Goal: Contribute content

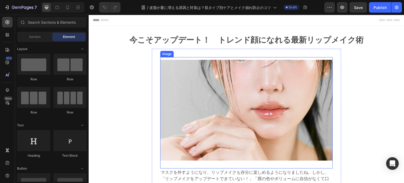
click at [228, 43] on div "今こそアップデート！　トレンド顔になれる最新リップメイク術 Heading Image マスクを外すようになり、リップメイクも存分に楽しめるようになりましたね…" at bounding box center [246, 166] width 315 height 265
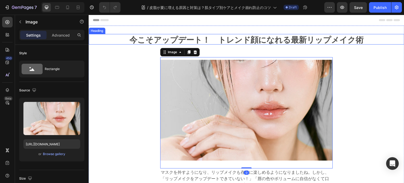
click at [228, 43] on h2 "今こそアップデート！　トレンド顔になれる最新リップメイク術" at bounding box center [246, 39] width 284 height 11
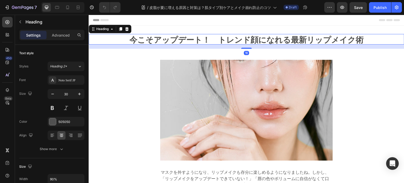
click at [232, 39] on h2 "今こそアップデート！　トレンド顔になれる最新リップメイク術" at bounding box center [246, 39] width 284 height 11
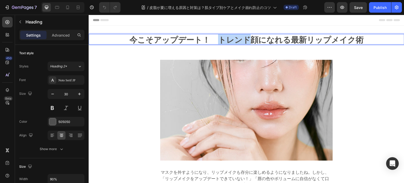
click at [232, 39] on p "今こそアップデート！　トレンド顔になれる最新リップメイク術" at bounding box center [246, 38] width 283 height 9
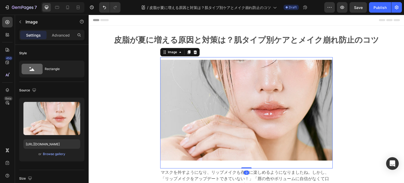
click at [247, 84] on img at bounding box center [246, 110] width 172 height 101
click at [60, 142] on input "[URL][DOMAIN_NAME]" at bounding box center [51, 143] width 57 height 9
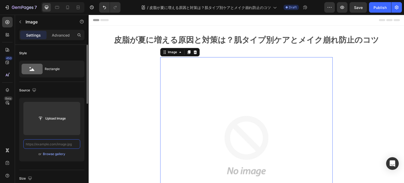
paste input "[URL][DOMAIN_NAME]"
type input "[URL][DOMAIN_NAME]"
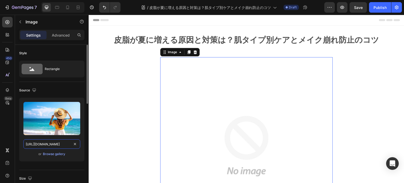
scroll to position [0, 86]
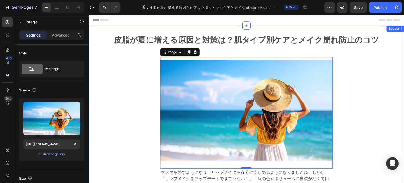
click at [350, 110] on div "皮脂が夏に増える原因と対策は？肌タイプ別ケアとメイク崩れ防止のコツ Heading Image 0 マスクを外すようになり、リップメイクも存分に楽しめるように…" at bounding box center [246, 166] width 315 height 265
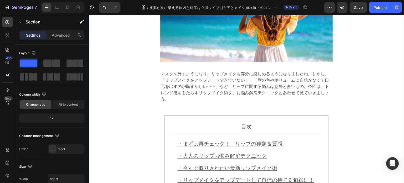
scroll to position [131, 0]
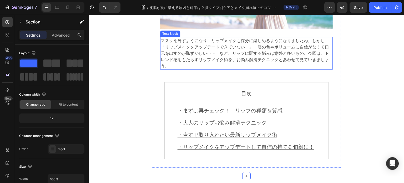
click at [237, 51] on span "マスクを外すようになり、リップメイクも存分に楽しめるようになりましたね。しかし、「リップメイクをアップデートできていない！」「唇の色やボリュームに自信がなくて…" at bounding box center [245, 52] width 168 height 31
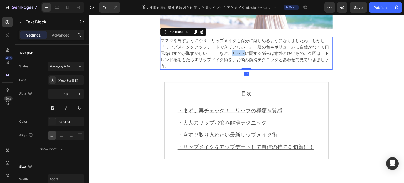
click at [237, 51] on span "マスクを外すようになり、リップメイクも存分に楽しめるようになりましたね。しかし、「リップメイクをアップデートできていない！」「唇の色やボリュームに自信がなくて…" at bounding box center [245, 52] width 168 height 31
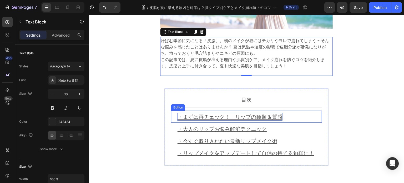
click at [272, 117] on u "・まずは再チェック！　リップの種類＆質感" at bounding box center [229, 116] width 105 height 8
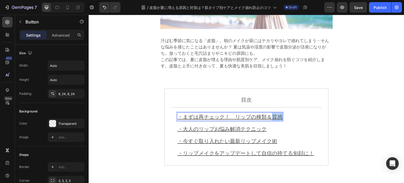
click at [272, 117] on u "・まずは再チェック！　リップの種類＆質感" at bounding box center [229, 116] width 105 height 8
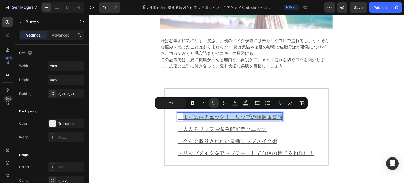
drag, startPoint x: 183, startPoint y: 114, endPoint x: 281, endPoint y: 114, distance: 97.8
click at [281, 114] on u "・まずは再チェック！　リップの種類＆質感" at bounding box center [229, 116] width 105 height 8
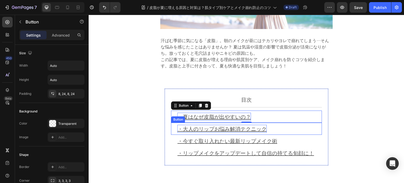
click at [185, 125] on u "・大人のリップお悩み解消テクニック" at bounding box center [221, 129] width 89 height 8
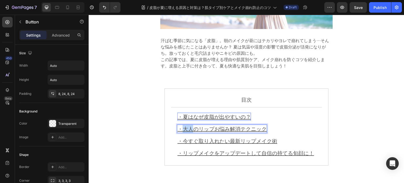
click at [185, 125] on u "・大人のリップお悩み解消テクニック" at bounding box center [221, 129] width 89 height 8
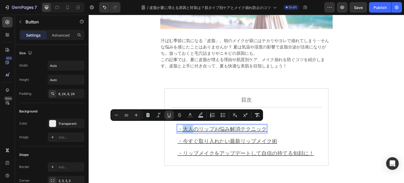
click at [182, 125] on u "・大人のリップお悩み解消テクニック" at bounding box center [221, 129] width 89 height 8
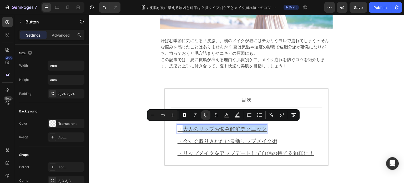
drag, startPoint x: 182, startPoint y: 125, endPoint x: 263, endPoint y: 127, distance: 80.2
click at [263, 127] on u "・大人のリップお悩み解消テクニック" at bounding box center [221, 129] width 89 height 8
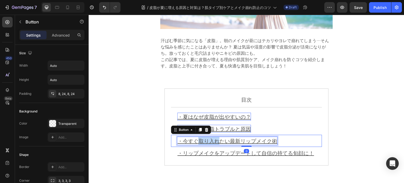
click at [210, 140] on u "・今すぐ取り入れたい最新リップメイク術" at bounding box center [227, 141] width 100 height 8
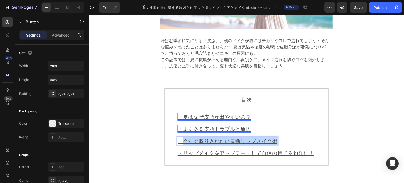
drag, startPoint x: 183, startPoint y: 138, endPoint x: 273, endPoint y: 138, distance: 90.4
click at [273, 138] on u "・今すぐ取り入れたい最新リップメイク術" at bounding box center [227, 141] width 100 height 8
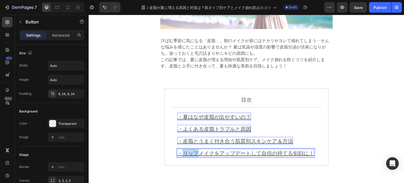
click at [194, 151] on u "・リップメイクをアップデートして自信の持てる旬顔に！" at bounding box center [245, 153] width 137 height 8
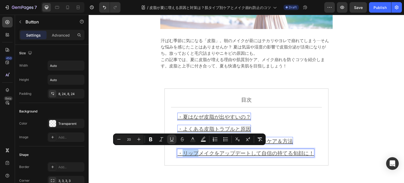
click at [184, 151] on u "・リップメイクをアップデートして自信の持てる旬顔に！" at bounding box center [245, 153] width 137 height 8
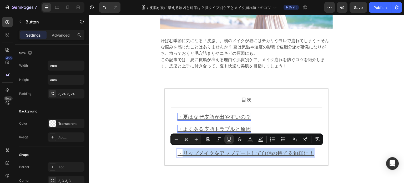
drag, startPoint x: 183, startPoint y: 151, endPoint x: 310, endPoint y: 151, distance: 126.7
click at [312, 151] on u "・リップメイクをアップデートして自信の持てる旬顔に！" at bounding box center [245, 153] width 137 height 8
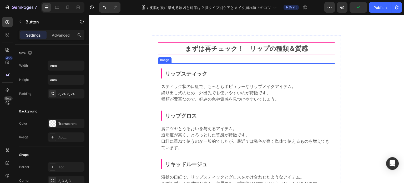
scroll to position [289, 0]
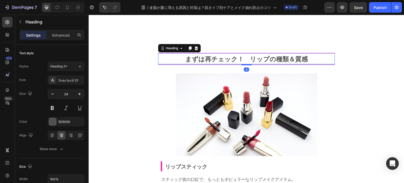
click at [240, 59] on strong "まずは再チェック！　リップの種類＆質感" at bounding box center [246, 58] width 123 height 9
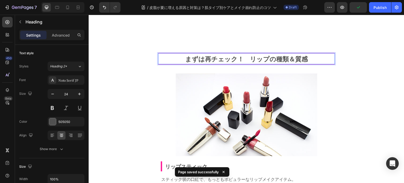
click at [238, 59] on strong "まずは再チェック！　リップの種類＆質感" at bounding box center [246, 58] width 123 height 9
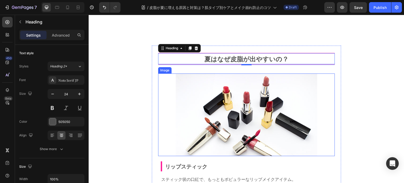
click at [246, 127] on img at bounding box center [246, 114] width 141 height 83
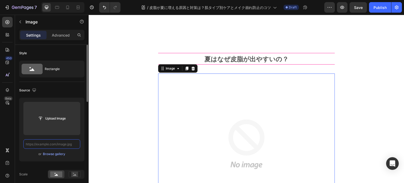
scroll to position [0, 0]
paste input "[URL][DOMAIN_NAME]"
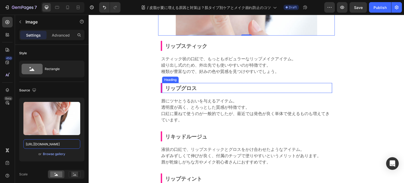
scroll to position [421, 0]
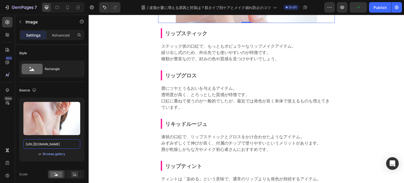
type input "[URL][DOMAIN_NAME]"
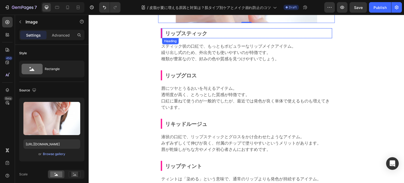
click at [205, 32] on strong "リップスティック" at bounding box center [186, 33] width 42 height 8
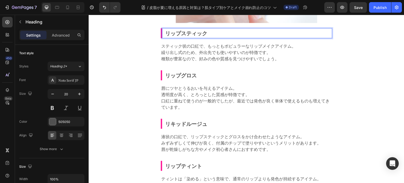
click at [205, 32] on strong "リップスティック" at bounding box center [186, 33] width 42 height 8
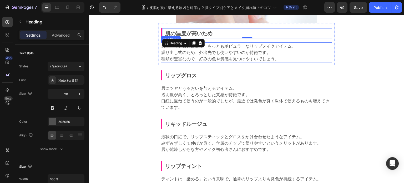
click at [222, 58] on p "スティック状の口紅で、もっともポピュラーなリップメイクアイテム。 繰り出し式のため、外出先でも使いやすいのが特徴です。 種類が豊富なので、好みの色や質感を見つ…" at bounding box center [246, 52] width 170 height 19
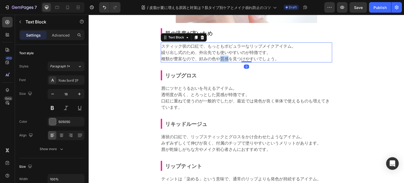
click at [222, 58] on p "スティック状の口紅で、もっともポピュラーなリップメイクアイテム。 繰り出し式のため、外出先でも使いやすいのが特徴です。 種類が豊富なので、好みの色や質感を見つ…" at bounding box center [246, 52] width 170 height 19
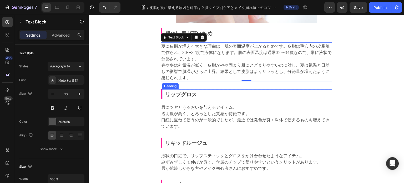
click at [188, 96] on strong "リップグロス" at bounding box center [181, 94] width 32 height 8
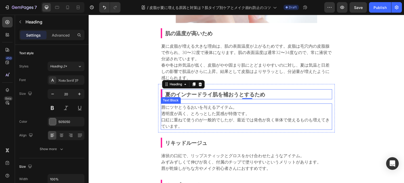
click at [187, 112] on p "唇にツヤとうるおいを与えるアイテム。 透明度が高く、とろっとした質感が特徴です。 口紅に重ねて使うのが一般的でしたが、最近では発色が良く単体で使えるものも増え…" at bounding box center [246, 116] width 170 height 25
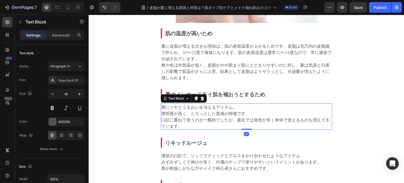
click at [187, 112] on p "唇にツヤとうるおいを与えるアイテム。 透明度が高く、とろっとした質感が特徴です。 口紅に重ねて使うのが一般的でしたが、最近では発色が良く単体で使えるものも増え…" at bounding box center [246, 116] width 170 height 25
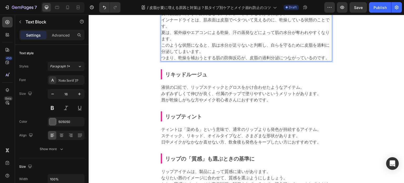
scroll to position [526, 0]
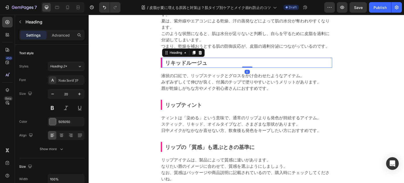
click at [194, 60] on strong "リキッドルージュ" at bounding box center [186, 63] width 42 height 8
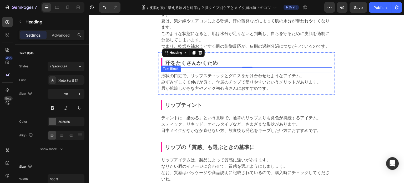
click at [231, 84] on p "液状の口紅で、リップスティックとグロスをかけ合わせたようなアイテム。 みずみずしくて伸びが良く、付属のチップで塗りやすいというメリットがあります。 唇が乾燥し…" at bounding box center [246, 81] width 170 height 19
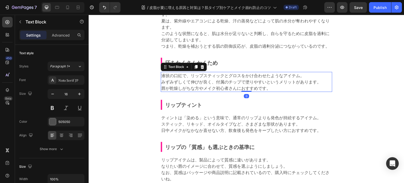
click at [231, 84] on p "液状の口紅で、リップスティックとグロスをかけ合わせたようなアイテム。 みずみずしくて伸びが良く、付属のチップで塗りやすいというメリットがあります。 唇が乾燥し…" at bounding box center [246, 81] width 170 height 19
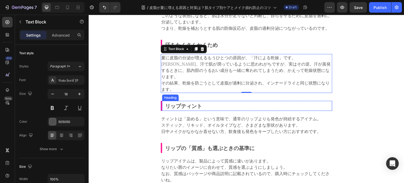
scroll to position [552, 0]
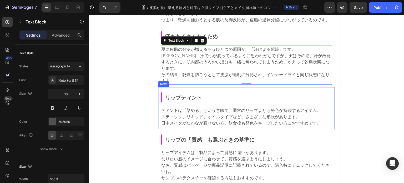
click at [159, 102] on div "リップティント Heading Row ティントは「染める」という意味で、通常のリップよりも発色が持続するアイテム。 スティック、リキッド、オイルタイプなど、…" at bounding box center [246, 108] width 177 height 42
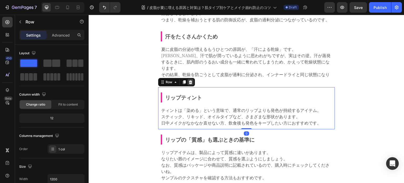
click at [190, 80] on icon at bounding box center [190, 82] width 3 height 4
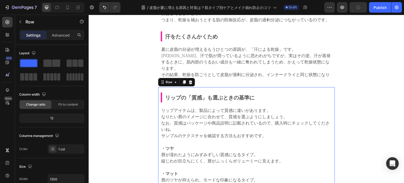
click at [159, 100] on div "リップの「質感」も選ぶときの基準に Heading Row リップアイテムは、製品によって質感に違いがあります。 なりたい唇のイメージに合わせて、質感を選ぶよ…" at bounding box center [246, 165] width 177 height 156
click at [190, 80] on icon at bounding box center [190, 82] width 3 height 4
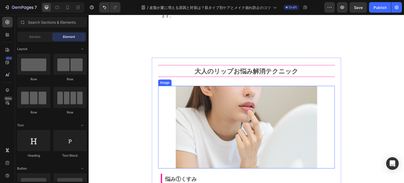
scroll to position [604, 0]
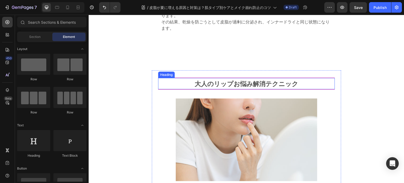
click at [230, 79] on strong "大人のリップお悩み解消テクニック" at bounding box center [246, 83] width 104 height 9
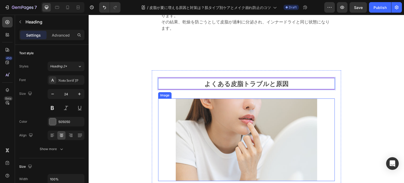
click at [237, 118] on img at bounding box center [246, 139] width 141 height 83
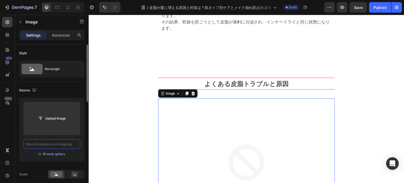
drag, startPoint x: 79, startPoint y: 141, endPoint x: 76, endPoint y: 144, distance: 4.1
paste input "[URL][DOMAIN_NAME]"
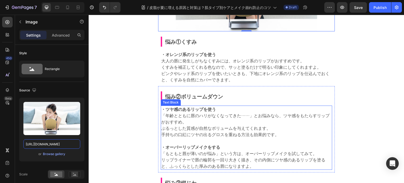
scroll to position [762, 0]
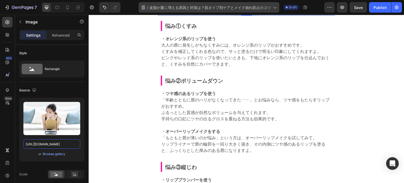
type input "[URL][DOMAIN_NAME]"
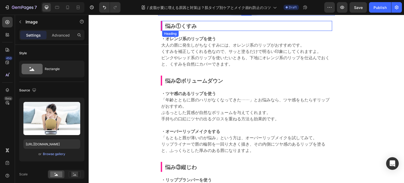
click at [192, 25] on strong "悩み①くすみ" at bounding box center [181, 26] width 32 height 8
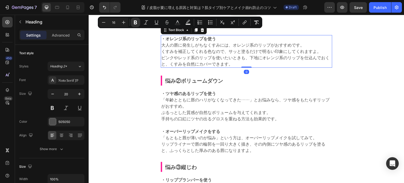
drag, startPoint x: 192, startPoint y: 25, endPoint x: 184, endPoint y: 47, distance: 23.2
click at [184, 47] on p "・オレンジ系のリップを使う 大人の唇に発生しがちなくすみには、オレンジ系のリップがおすすめです。 くすみを補正してくれる色なので、サッと塗るだけで明るい印象に…" at bounding box center [246, 51] width 170 height 32
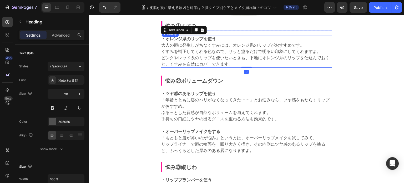
click at [211, 25] on p "⁠⁠⁠⁠⁠⁠⁠ 悩み①くすみ" at bounding box center [248, 26] width 166 height 6
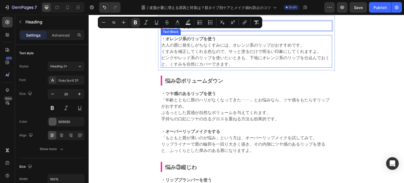
click at [212, 45] on p "・オレンジ系のリップを使う 大人の唇に発生しがちなくすみには、オレンジ系のリップがおすすめです。 くすみを補正してくれる色なので、サッと塗るだけで明るい印象に…" at bounding box center [246, 51] width 170 height 32
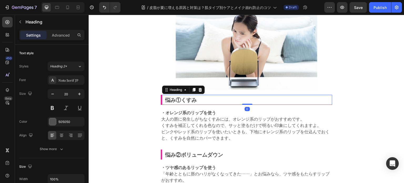
click at [212, 45] on div "⁠⁠⁠⁠⁠⁠⁠ よくある皮脂トラブルと原因 Heading Image ⁠⁠⁠⁠⁠⁠⁠ 悩み①くすみ Heading 0 Row ・オレンジ系のリップを使う …" at bounding box center [246, 168] width 177 height 367
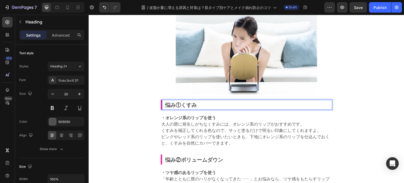
click at [208, 102] on p "悩み①くすみ" at bounding box center [248, 104] width 166 height 6
click at [217, 78] on img at bounding box center [246, 53] width 141 height 83
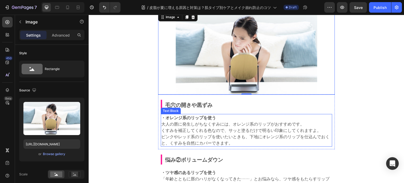
click at [208, 132] on p "・オレンジ系のリップを使う 大人の唇に発生しがちなくすみには、オレンジ系のリップがおすすめです。 くすみを補正してくれる色なので、サッと塗るだけで明るい印象に…" at bounding box center [246, 130] width 170 height 32
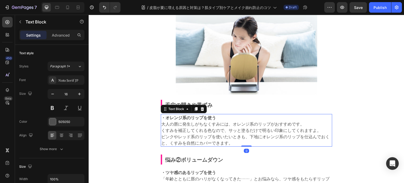
click at [208, 132] on p "・オレンジ系のリップを使う 大人の唇に発生しがちなくすみには、オレンジ系のリップがおすすめです。 くすみを補正してくれる色なので、サッと塗るだけで明るい印象に…" at bounding box center [246, 130] width 170 height 32
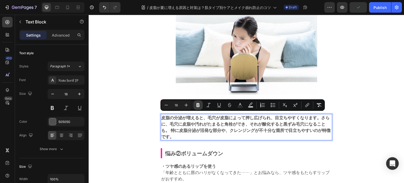
click at [194, 105] on button "Bold" at bounding box center [197, 104] width 9 height 9
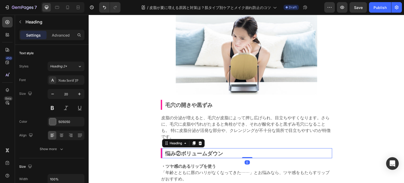
click at [243, 149] on h2 "悩み②ボリュームダウン" at bounding box center [248, 152] width 167 height 7
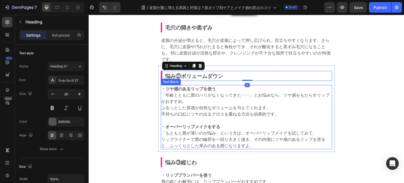
scroll to position [762, 0]
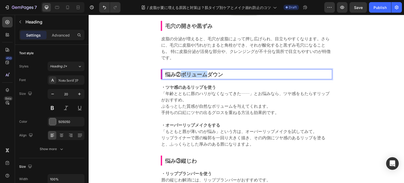
click at [190, 73] on strong "悩み②ボリュームダウン" at bounding box center [194, 74] width 58 height 8
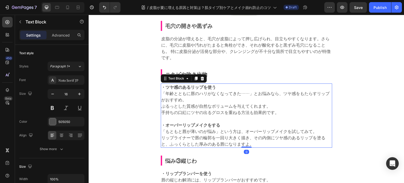
click at [209, 105] on p "・ツヤ感のあるリップを使う 「年齢とともに唇のハリがなくなってきた……」とお悩みなら、ツヤ感をもたらすリップがおすすめ。 ぷるっとした質感が自然なボリュームを…" at bounding box center [246, 100] width 170 height 32
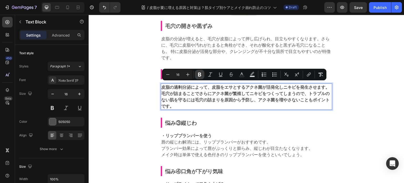
click at [199, 73] on icon "Editor contextual toolbar" at bounding box center [199, 74] width 5 height 5
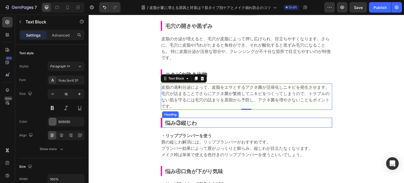
click at [189, 121] on strong "悩み③縦じわ" at bounding box center [181, 123] width 32 height 8
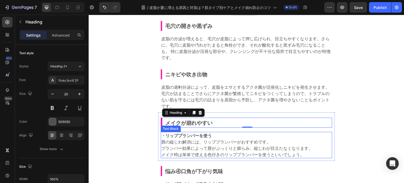
click at [201, 146] on p "・リッププランパーを使う 唇の縦じわ解消には、リッププランパーがおすすめです。 プランパー効果によって唇がぷっくりと膨らみ、縦じわが目立たなくなります。 メイ…" at bounding box center [246, 144] width 170 height 25
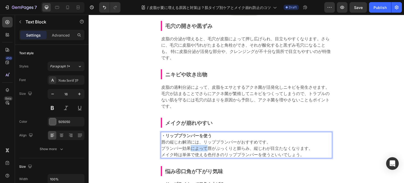
click at [201, 146] on p "・リッププランパーを使う 唇の縦じわ解消には、リッププランパーがおすすめです。 プランパー効果によって唇がぷっくりと膨らみ、縦じわが目立たなくなります。 メイ…" at bounding box center [246, 144] width 170 height 25
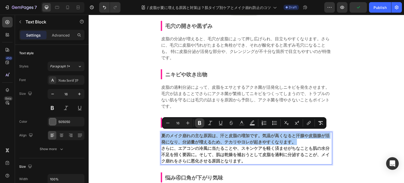
click at [200, 119] on button "Bold" at bounding box center [199, 122] width 9 height 9
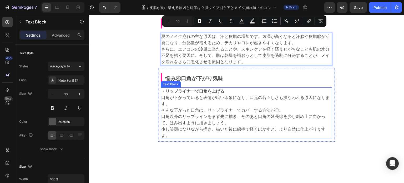
scroll to position [867, 0]
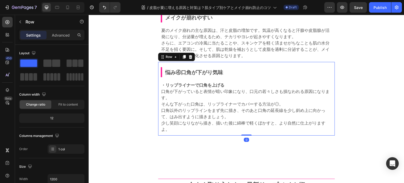
click at [231, 63] on div "悩み④口角が下がり気味 Heading Row ・リップライナーで口角を上げる 口角が下がっていると表情が暗い印象になり、口元の若々しさも損なわれる原因になり…" at bounding box center [246, 97] width 171 height 71
click at [190, 56] on icon at bounding box center [190, 57] width 4 height 4
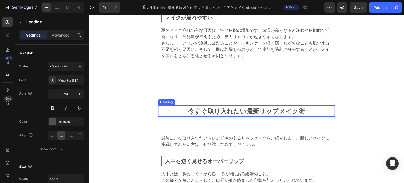
click at [230, 108] on strong "今すぐ取り入れたい最新リップメイク術" at bounding box center [246, 110] width 117 height 9
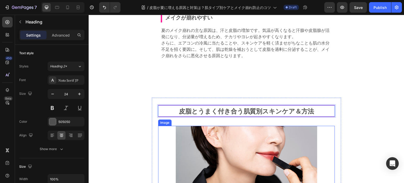
click at [268, 159] on img at bounding box center [246, 167] width 141 height 83
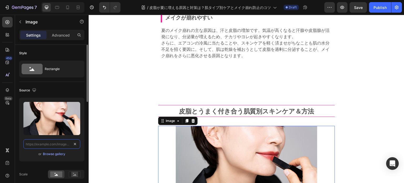
scroll to position [0, 0]
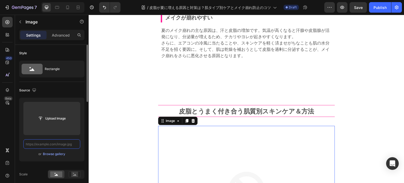
paste input "[URL][DOMAIN_NAME]"
type input "[URL][DOMAIN_NAME]"
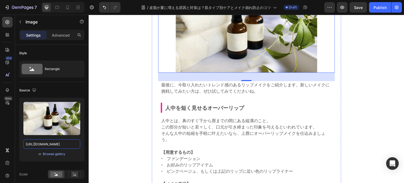
scroll to position [1025, 0]
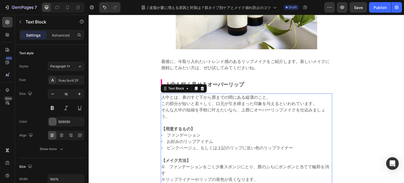
click at [239, 97] on p "人中とは、鼻のすぐ下から唇までの間にある縦溝のこと。 この部分が短いと若々しく、口元が引き締まった印象を与えるといわれています。 そんな人中の短縮を手軽に叶え…" at bounding box center [246, 106] width 170 height 25
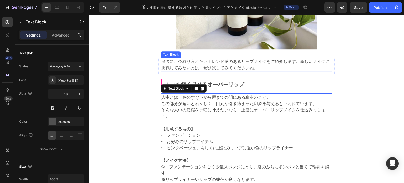
click at [241, 66] on p "最後に、今取り入れたいトレンド感のあるリップメイクをご紹介します。新しいメイクに挑戦してみたい方は、ぜひ試してみてくださいね。" at bounding box center [246, 64] width 170 height 13
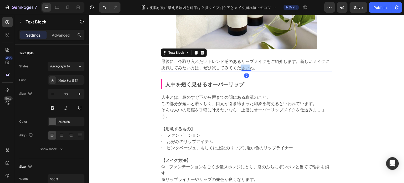
click at [241, 66] on p "最後に、今取り入れたいトレンド感のあるリップメイクをご紹介します。新しいメイクに挑戦してみたい方は、ぜひ試してみてくださいね。" at bounding box center [246, 64] width 170 height 13
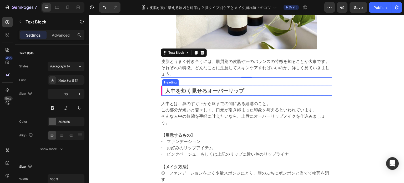
click at [218, 88] on strong "人中を短く見せるオーバーリップ" at bounding box center [204, 90] width 79 height 8
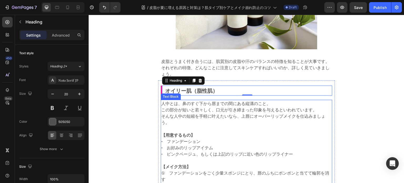
click at [235, 110] on p "人中とは、鼻のすぐ下から唇までの間にある縦溝のこと。 この部分が短いと若々しく、口元が引き締まった印象を与えるといわれています。 そんな人中の短縮を手軽に叶え…" at bounding box center [246, 112] width 170 height 25
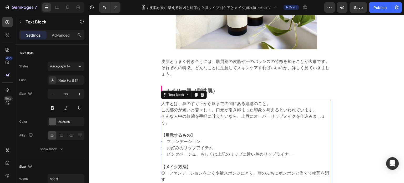
click at [235, 110] on p "人中とは、鼻のすぐ下から唇までの間にある縦溝のこと。 この部分が短いと若々しく、口元が引き締まった印象を与えるといわれています。 そんな人中の短縮を手軽に叶え…" at bounding box center [246, 112] width 170 height 25
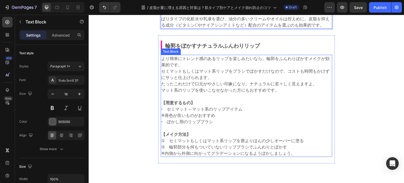
scroll to position [1104, 0]
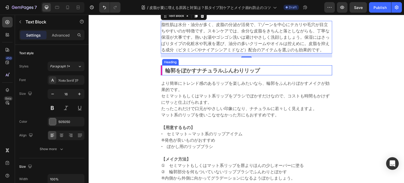
click at [209, 70] on strong "輪郭をぼかすナチュラルふんわりリップ" at bounding box center [212, 70] width 95 height 8
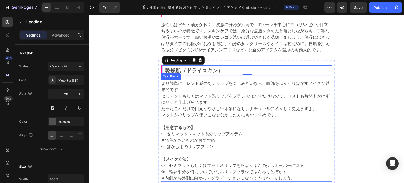
click at [242, 107] on p "より簡単にトレンド感のあるリップを楽しみたいなら、輪郭をふんわりぼかすメイクが効果的です。 セミマットもしくはマット系リップをブラシでぼかすだけなので、コスト…" at bounding box center [246, 99] width 170 height 38
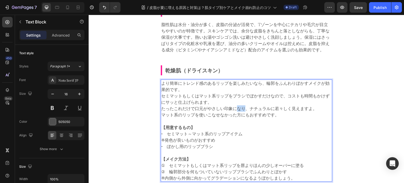
click at [242, 107] on p "より簡単にトレンド感のあるリップを楽しみたいなら、輪郭をふんわりぼかすメイクが効果的です。 セミマットもしくはマット系リップをブラシでぼかすだけなので、コスト…" at bounding box center [246, 99] width 170 height 38
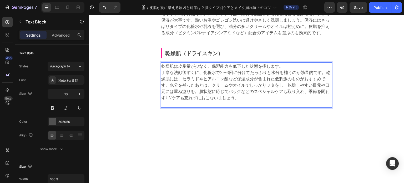
scroll to position [1130, 0]
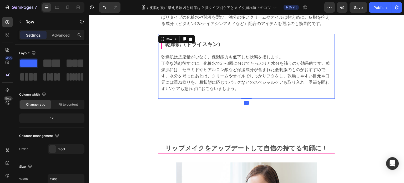
click at [225, 34] on div "⁠⁠⁠⁠⁠⁠⁠ 乾燥肌（ドライスキン） Heading Row 乾燥肌は皮脂量が少なく、保湿能力も低下した状態を指します。 丁寧な洗顔後すぐに、化粧水で2〜3…" at bounding box center [246, 65] width 171 height 62
click at [183, 37] on icon at bounding box center [184, 39] width 3 height 4
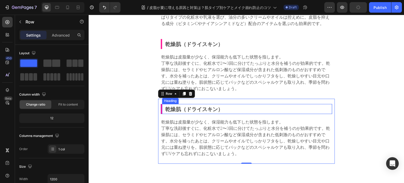
click at [209, 106] on strong "乾燥肌（ドライスキン）" at bounding box center [194, 109] width 58 height 8
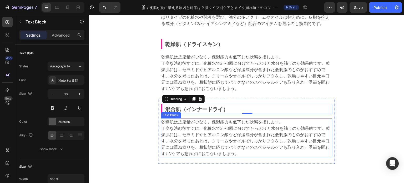
click at [217, 125] on p "乾燥肌は皮脂量が少なく、保湿能力も低下した状態を指します。 丁寧な洗顔後すぐに、化粧水で2〜3回に分けてたっぷりと水分を補うのが効果的です。乾燥肌には、セラミ…" at bounding box center [246, 138] width 170 height 38
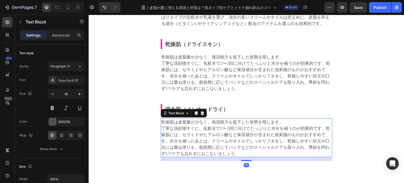
click at [217, 125] on p "乾燥肌は皮脂量が少なく、保湿能力も低下した状態を指します。 丁寧な洗顔後すぐに、化粧水で2〜3回に分けてたっぷりと水分を補うのが効果的です。乾燥肌には、セラミ…" at bounding box center [246, 138] width 170 height 38
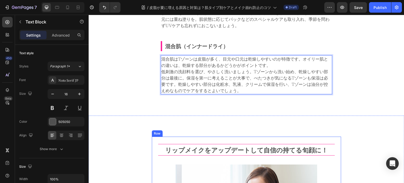
scroll to position [1183, 0]
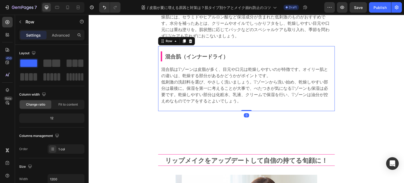
click at [225, 47] on div "⁠⁠⁠⁠⁠⁠⁠ 混合肌（インナードライ） Heading Row 混合肌はTゾーンは皮脂が多く、目元や口元は乾燥しやすいのが特徴です。オイリー肌との違いは、乾…" at bounding box center [246, 77] width 171 height 62
click at [183, 39] on icon at bounding box center [184, 41] width 4 height 4
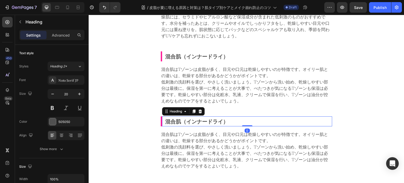
click at [201, 121] on strong "混合肌（インナードライ）" at bounding box center [196, 121] width 63 height 8
click at [221, 146] on p "混合肌はTゾーンは皮脂が多く、目元や口元は乾燥しやすいのが特徴です。オイリー肌との違いは、乾燥する部分があるかどうかがポイントです。 低刺激の洗顔料を選び、や…" at bounding box center [246, 150] width 170 height 38
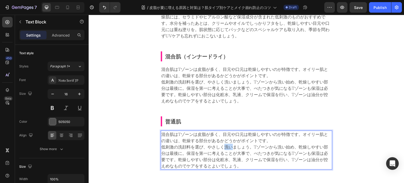
click at [221, 146] on p "混合肌はTゾーンは皮脂が多く、目元や口元は乾燥しやすいのが特徴です。オイリー肌との違いは、乾燥する部分があるかどうかがポイントです。 低刺激の洗顔料を選び、や…" at bounding box center [246, 150] width 170 height 38
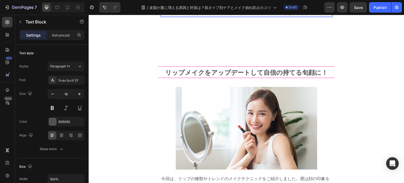
scroll to position [1340, 0]
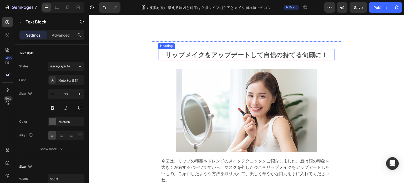
click at [208, 56] on strong "リップメイクをアップデートして自信の持てる旬顔に！" at bounding box center [246, 54] width 162 height 9
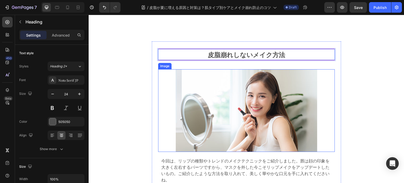
click at [232, 77] on img at bounding box center [246, 110] width 141 height 83
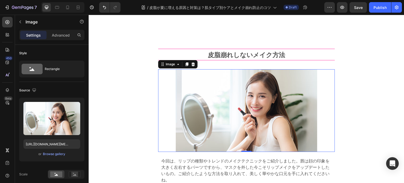
drag, startPoint x: 223, startPoint y: 106, endPoint x: 142, endPoint y: 181, distance: 110.9
click at [161, 167] on div "⁠⁠⁠⁠⁠⁠⁠ 皮脂崩れしないメイク方法 Heading Image 0 今回は、リップの種類やトレンドのメイクテクニックをご紹介しました。唇は顔の印象を大き…" at bounding box center [246, 117] width 177 height 138
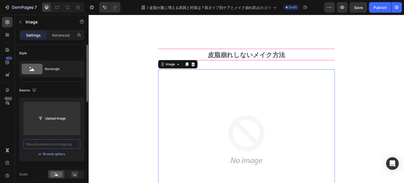
paste input "text"
click at [56, 143] on input "text" at bounding box center [51, 143] width 57 height 9
paste input "[URL][DOMAIN_NAME]"
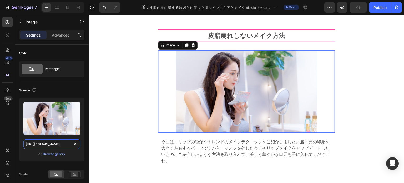
scroll to position [1393, 0]
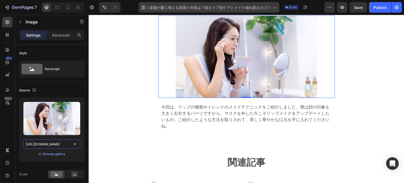
type input "[URL][DOMAIN_NAME]"
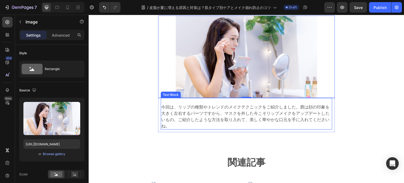
click at [217, 118] on span "今回は、リップの種類やトレンドのメイクテクニックをご紹介しました。唇は顔の印象を大きく左右するパーツですから、マスクを外した今こそリップメイクをアップデートし…" at bounding box center [245, 116] width 168 height 25
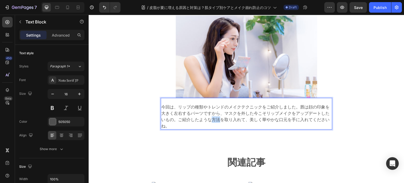
click at [217, 118] on span "今回は、リップの種類やトレンドのメイクテクニックをご紹介しました。唇は顔の印象を大きく左右するパーツですから、マスクを外した今こそリップメイクをアップデートし…" at bounding box center [245, 116] width 168 height 25
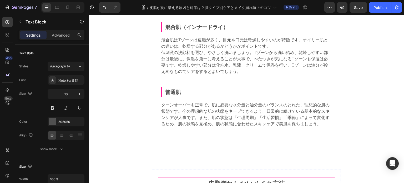
scroll to position [1209, 0]
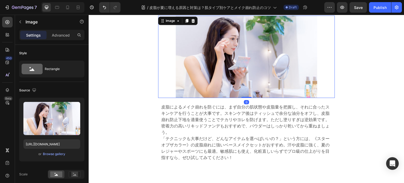
click at [227, 88] on img at bounding box center [246, 57] width 141 height 83
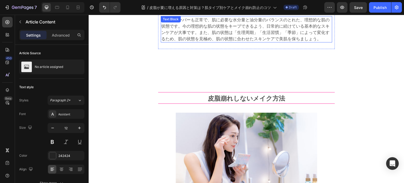
scroll to position [1262, 0]
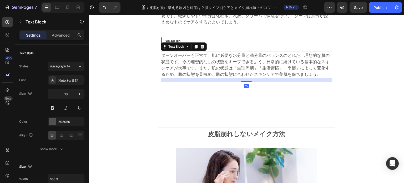
click at [298, 56] on p "ターンオーバーも正常で、肌に必要な水分量と油分量のバランスのとれた、理想的な肌の状態です。今の理想的な肌の状態をキープできるよう、日常的に続けている基本的なス…" at bounding box center [246, 64] width 170 height 25
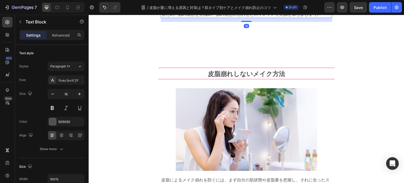
scroll to position [1419, 0]
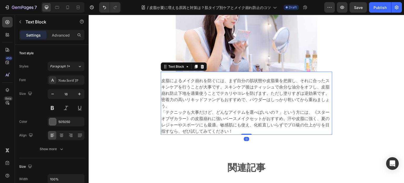
click at [246, 90] on span "皮脂によるメイク崩れを防ぐには、まず自分の肌状態や皮脂量を把握し、それに合ったスキンケアを行うことが大事です。スキンケア後はティッシュで余分な油分をオフし、皮…" at bounding box center [245, 92] width 168 height 31
click at [194, 65] on icon at bounding box center [195, 67] width 3 height 4
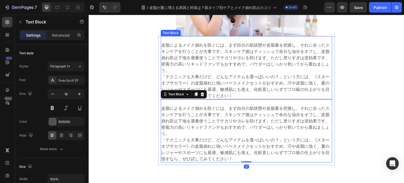
scroll to position [1472, 0]
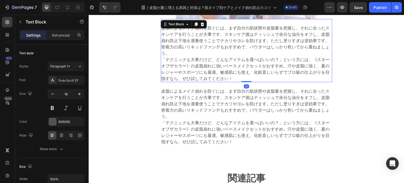
click at [237, 71] on span "「テクニックも大事だけど、どんなアイテムを選べばいいの？」という方には、《スターオブザカラー》の皮脂崩れに強いベースメイクセットがおすすめ。汗や皮脂に強く、夏…" at bounding box center [245, 68] width 168 height 25
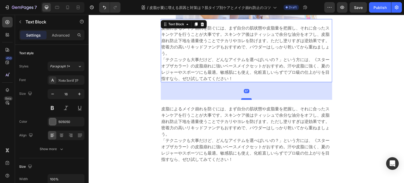
drag, startPoint x: 246, startPoint y: 80, endPoint x: 241, endPoint y: 98, distance: 18.4
click at [241, 98] on div at bounding box center [246, 99] width 11 height 2
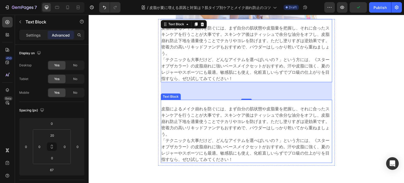
click at [215, 121] on span "皮脂によるメイク崩れを防ぐには、まず自分の肌状態や皮脂量を把握し、それに合ったスキンケアを行うことが大事です。スキンケア後はティッシュで余分な油分をオフし、皮…" at bounding box center [245, 120] width 168 height 31
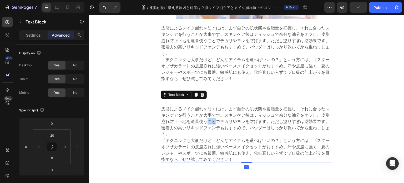
click at [215, 121] on span "皮脂によるメイク崩れを防ぐには、まず自分の肌状態や皮脂量を把握し、それに合ったスキンケアを行うことが大事です。スキンケア後はティッシュで余分な油分をオフし、皮…" at bounding box center [245, 120] width 168 height 31
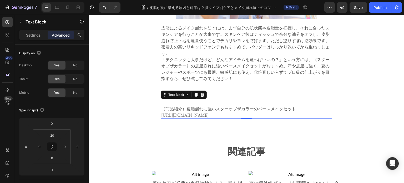
click at [296, 109] on p "（商品紹介）皮脂崩れに強いスターオブザカラーのベースメイクセット [URL][DOMAIN_NAME]" at bounding box center [246, 111] width 170 height 13
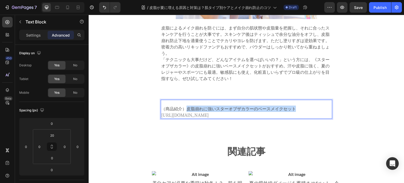
drag, startPoint x: 296, startPoint y: 108, endPoint x: 185, endPoint y: 107, distance: 110.9
click at [185, 107] on p "（商品紹介）皮脂崩れに強いスターオブザカラーのベースメイクセット [URL][DOMAIN_NAME]" at bounding box center [246, 111] width 170 height 13
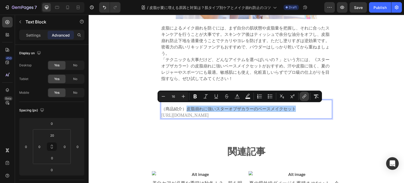
click at [305, 96] on icon "Editor contextual toolbar" at bounding box center [305, 95] width 2 height 3
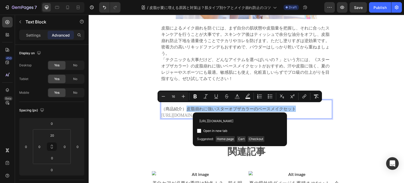
type input "[URL][DOMAIN_NAME]"
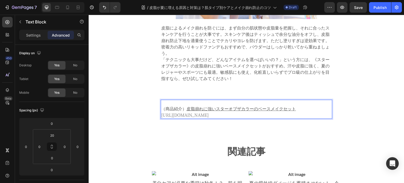
click at [269, 116] on p "（商品紹介） 皮脂崩れに強いスターオブザカラーのベースメイクセット [URL][DOMAIN_NAME]" at bounding box center [246, 111] width 170 height 13
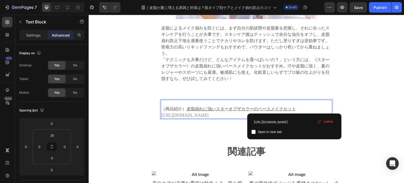
click at [294, 105] on u "皮脂崩れに強いスターオブザカラーのベースメイクセット" at bounding box center [240, 108] width 109 height 6
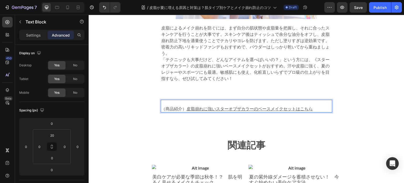
click at [185, 108] on span "（商品紹介）" at bounding box center [173, 108] width 25 height 6
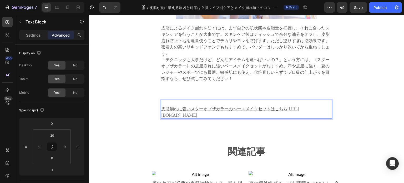
click at [229, 112] on p "⁠⁠⁠⁠⁠⁠⁠ 皮脂崩れに強いスターオブザカラーのベースメイクセット はこちら [URL][DOMAIN_NAME]" at bounding box center [246, 111] width 170 height 13
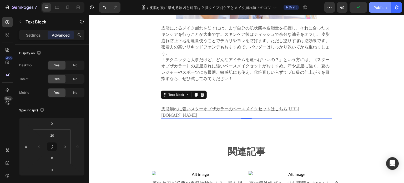
click at [378, 5] on div "Publish" at bounding box center [379, 8] width 13 height 6
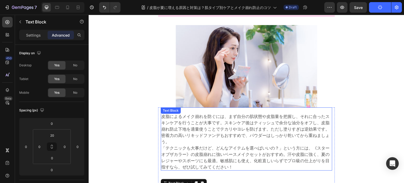
scroll to position [1367, 0]
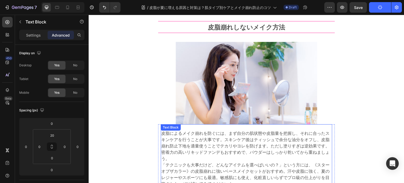
click at [262, 72] on img at bounding box center [246, 83] width 141 height 83
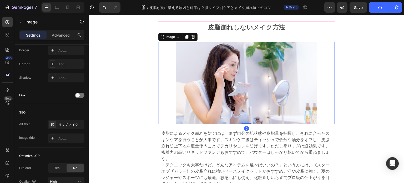
scroll to position [257, 0]
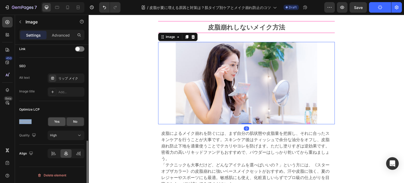
drag, startPoint x: 46, startPoint y: 106, endPoint x: 52, endPoint y: 118, distance: 13.1
click at [52, 118] on div "Optimize LCP Preload Yes No Quality High" at bounding box center [51, 122] width 65 height 43
click at [72, 78] on div "リップ メイク" at bounding box center [70, 78] width 25 height 5
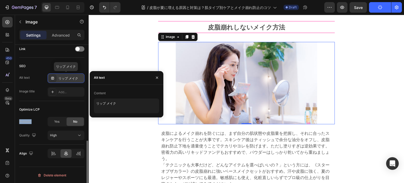
click at [80, 76] on div "リップ メイク" at bounding box center [70, 78] width 25 height 5
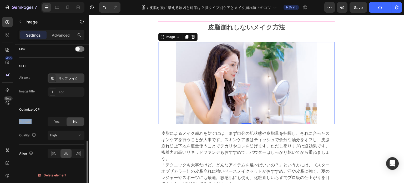
click at [74, 76] on div "リップ メイク" at bounding box center [70, 78] width 25 height 5
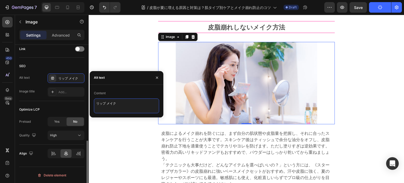
drag, startPoint x: 118, startPoint y: 102, endPoint x: 67, endPoint y: 100, distance: 51.3
click at [67, 100] on div "450 Beta Sections(18) Elements(83) Section Element Hero Section Product Detail …" at bounding box center [44, 99] width 89 height 168
paste textarea "皮脂　夏"
type textarea "皮脂 夏"
click at [142, 140] on div "⁠⁠⁠⁠⁠⁠⁠ 皮脂崩れしないメイク方法 Heading Image 0 皮脂によるメイク崩れを防ぐには、まず自分の肌状態や皮脂量を把握し、それに合ったスキン…" at bounding box center [246, 123] width 315 height 219
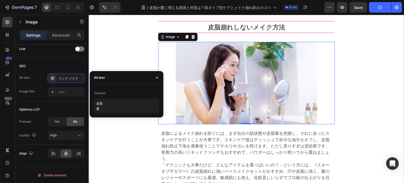
scroll to position [0, 0]
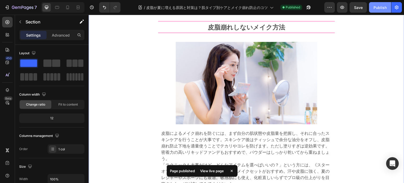
click at [382, 5] on div "Publish" at bounding box center [379, 8] width 13 height 6
